Goal: Information Seeking & Learning: Learn about a topic

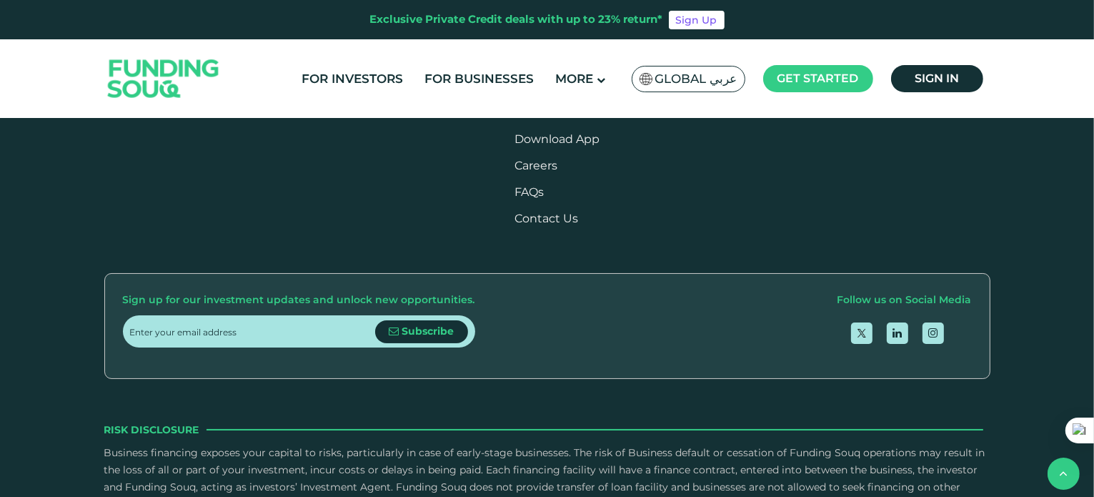
scroll to position [1715, 0]
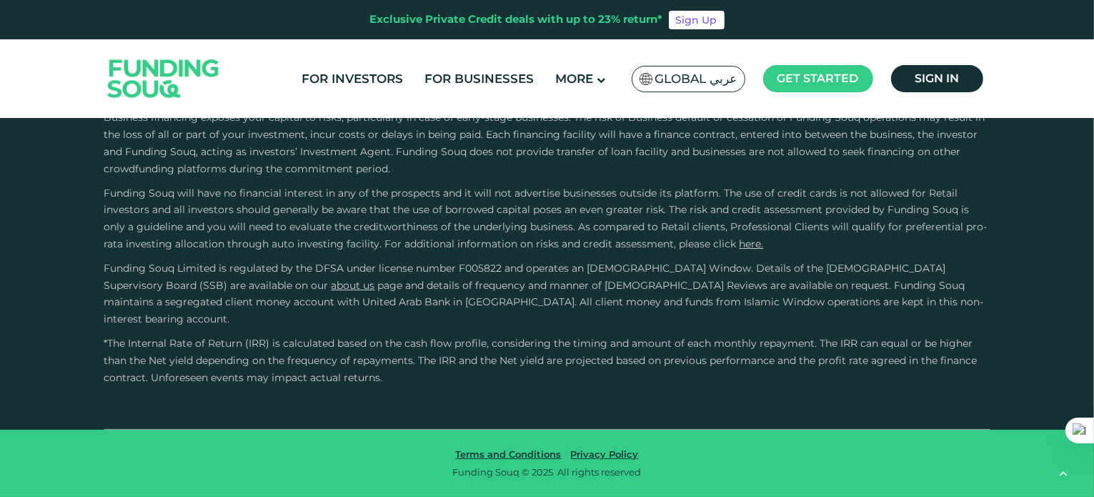
type tc-range-slider "4"
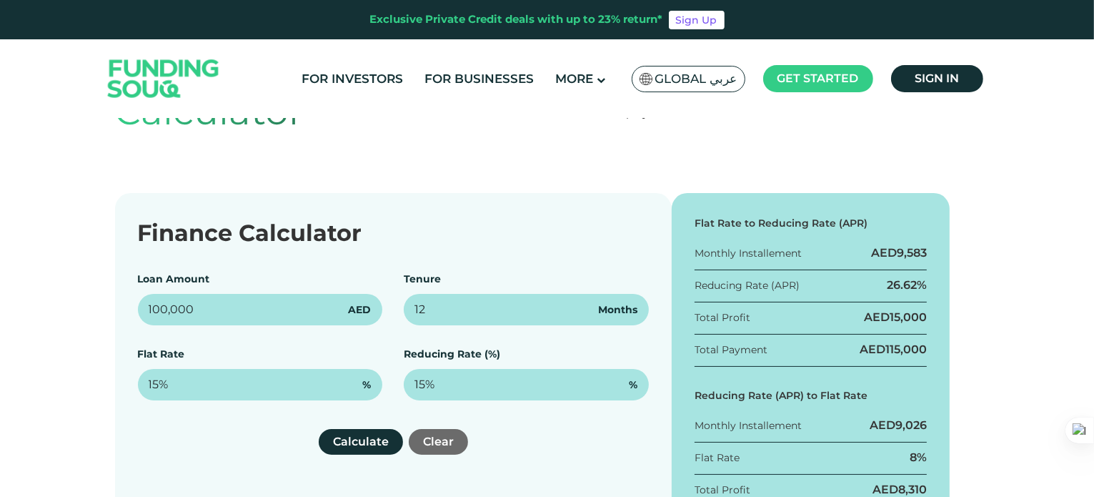
scroll to position [214, 0]
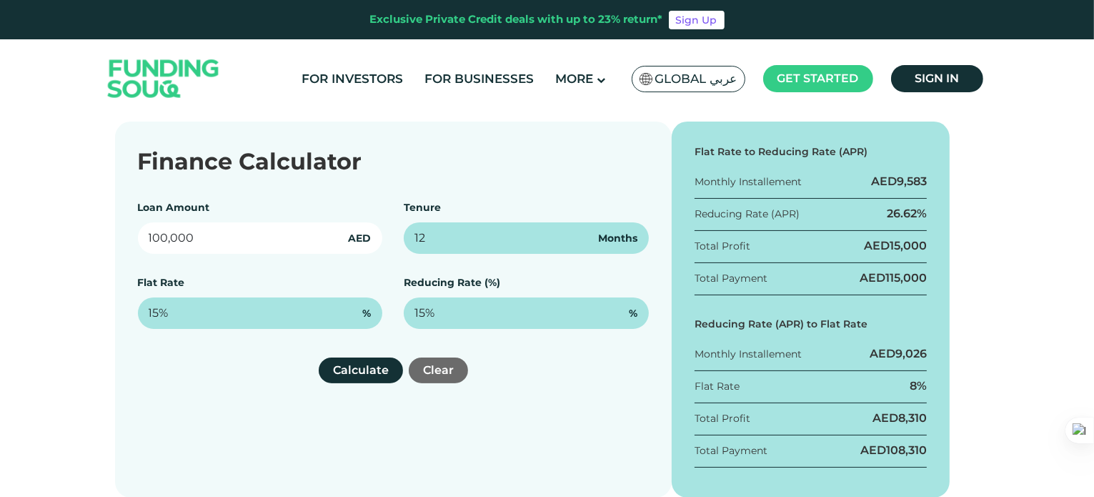
click at [211, 244] on input "100,000" at bounding box center [260, 237] width 245 height 31
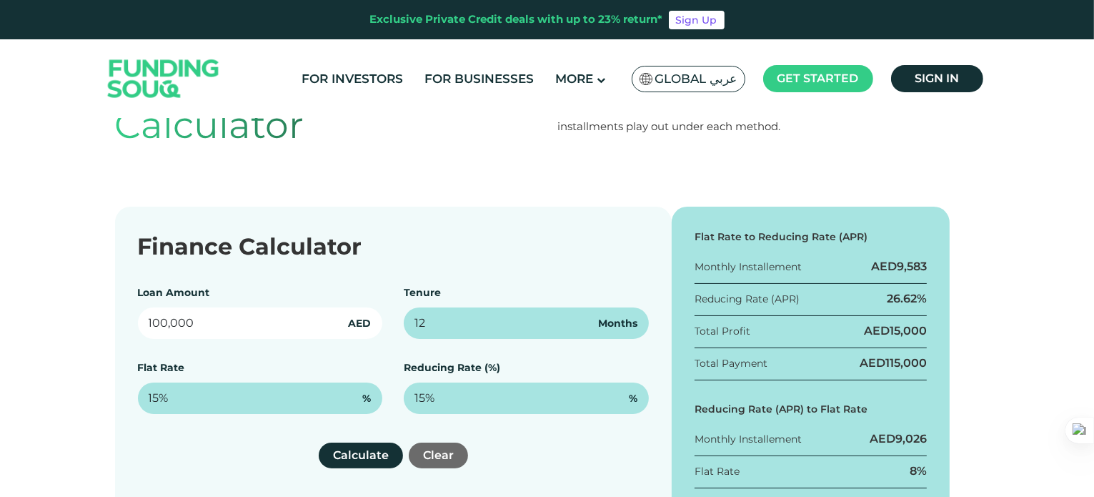
scroll to position [0, 0]
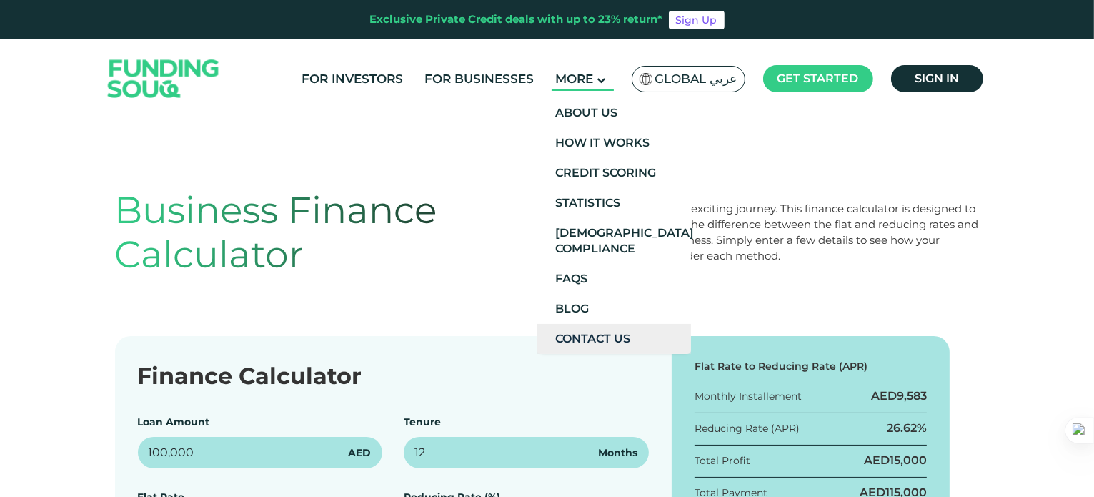
click at [594, 336] on link "Contact Us" at bounding box center [614, 339] width 154 height 30
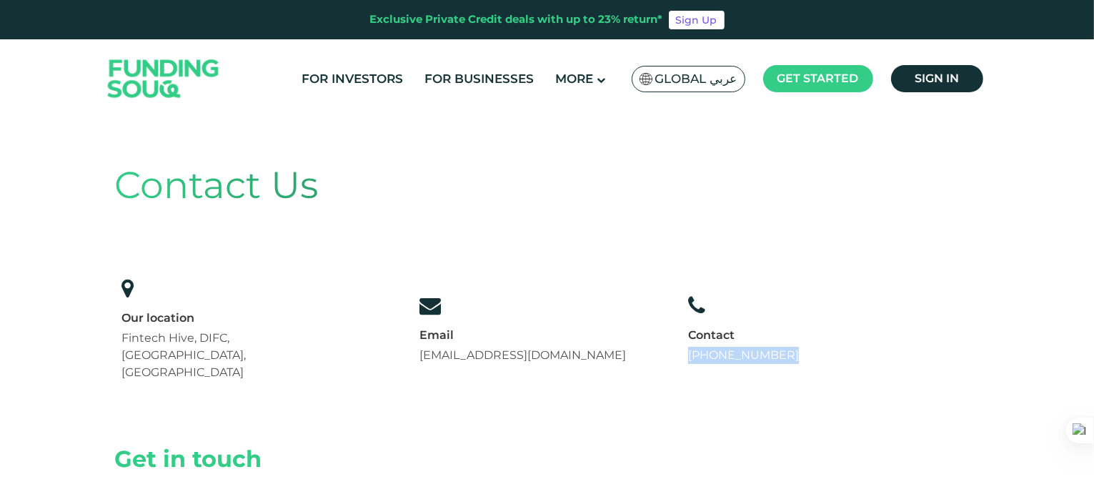
drag, startPoint x: 801, startPoint y: 336, endPoint x: 707, endPoint y: 341, distance: 94.4
click at [707, 341] on div "Contact [PHONE_NUMBER]" at bounding box center [743, 329] width 125 height 84
copy link "[PHONE_NUMBER]"
click at [585, 208] on div "Contact Us" at bounding box center [547, 185] width 864 height 56
click at [492, 75] on link "For Businesses" at bounding box center [479, 79] width 116 height 24
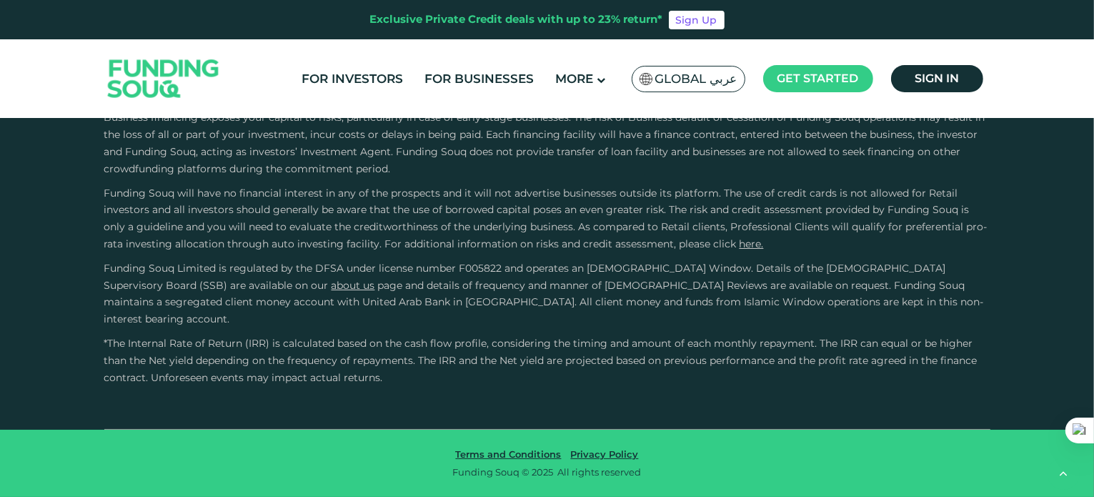
scroll to position [2715, 0]
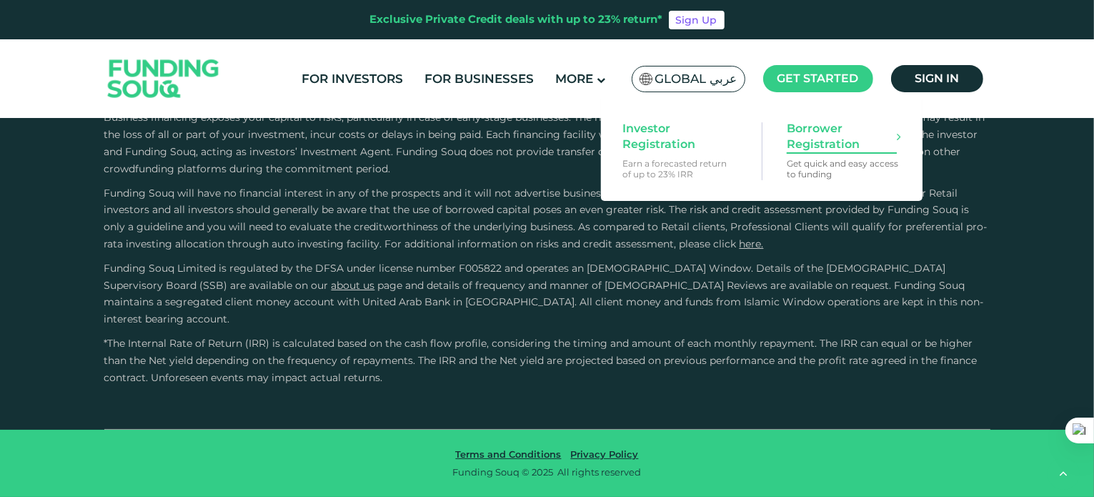
scroll to position [2985, 0]
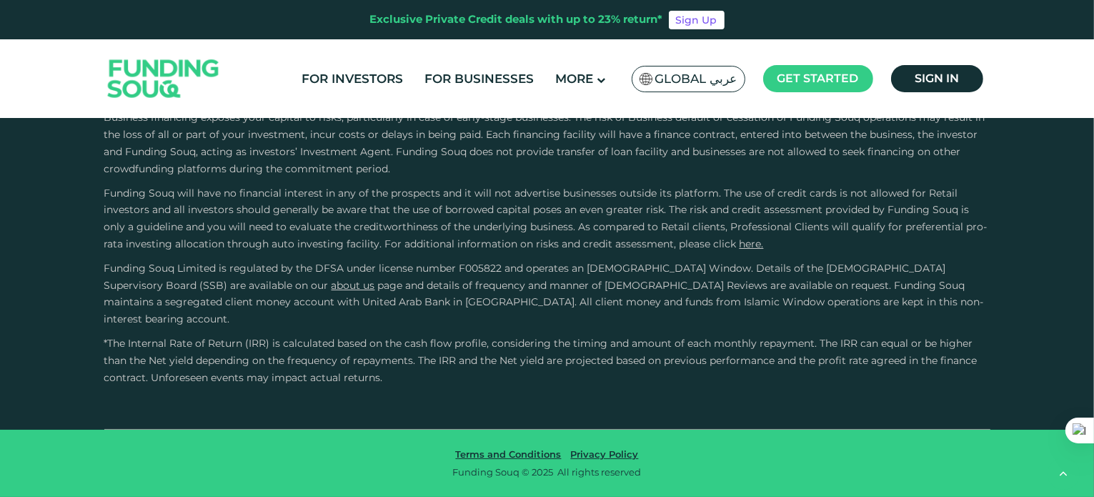
drag, startPoint x: 932, startPoint y: 369, endPoint x: 784, endPoint y: 379, distance: 148.2
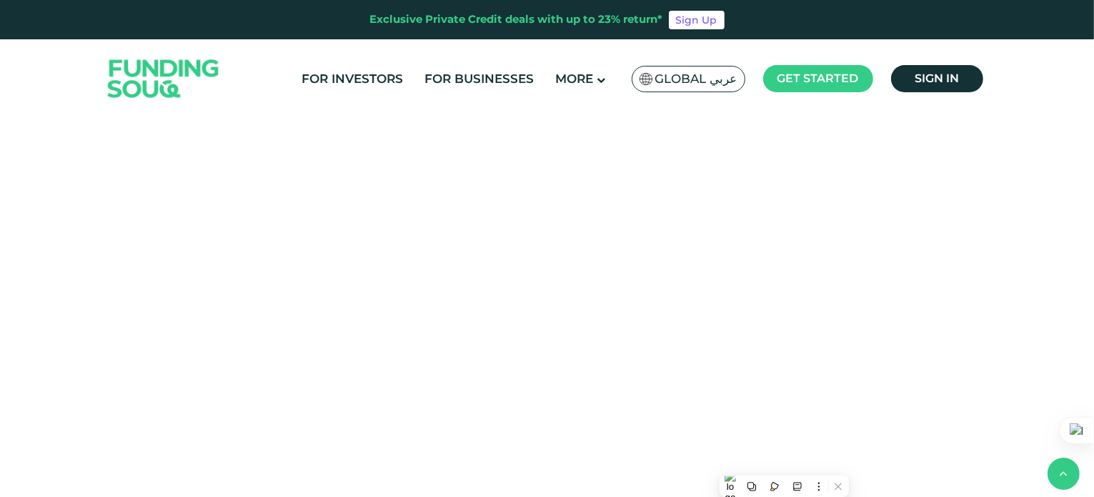
copy span "[EMAIL_ADDRESS][DOMAIN_NAME]"
click at [138, 59] on img at bounding box center [164, 79] width 140 height 72
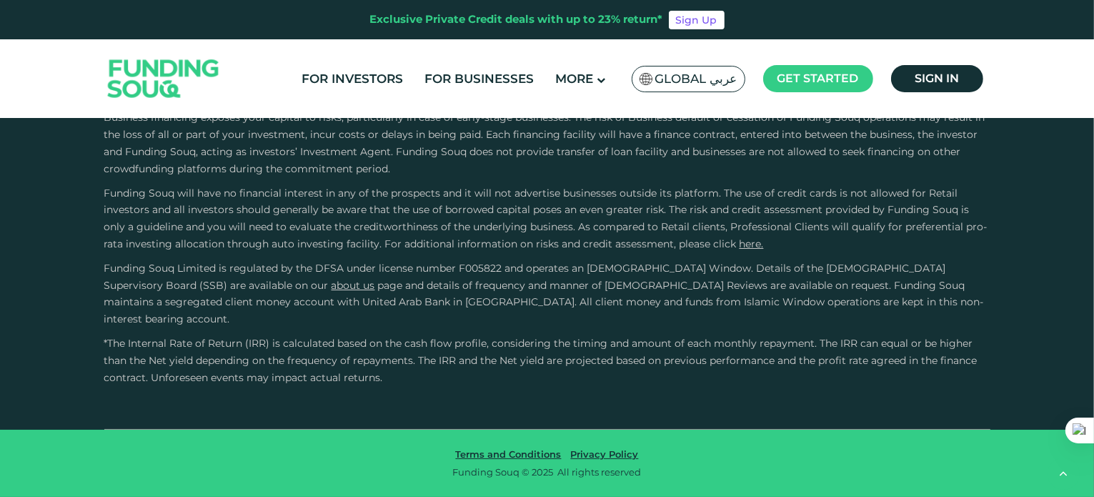
scroll to position [3738, 0]
type tc-range-slider "4"
drag, startPoint x: 877, startPoint y: 276, endPoint x: 789, endPoint y: 276, distance: 88.6
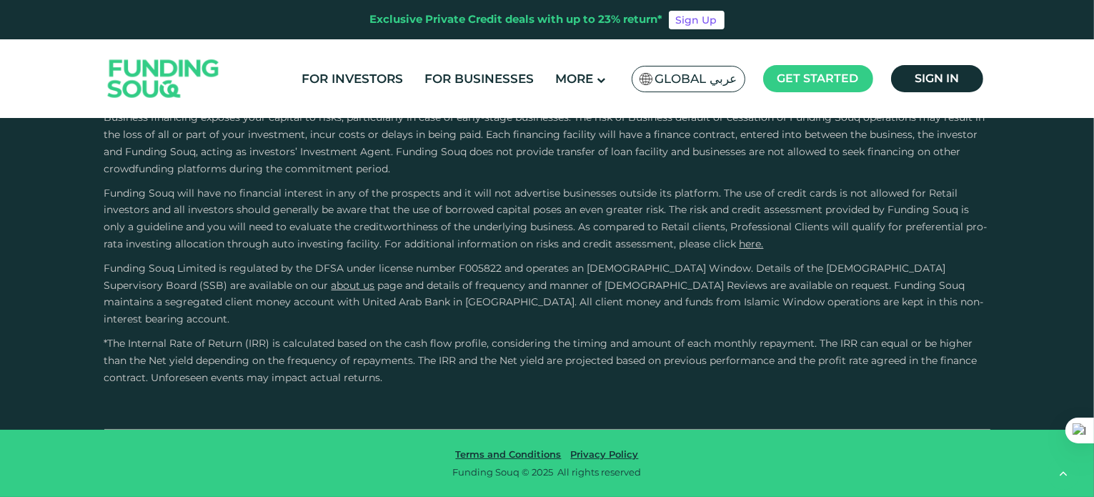
copy span "[PHONE_NUMBER]"
